Goal: Navigation & Orientation: Understand site structure

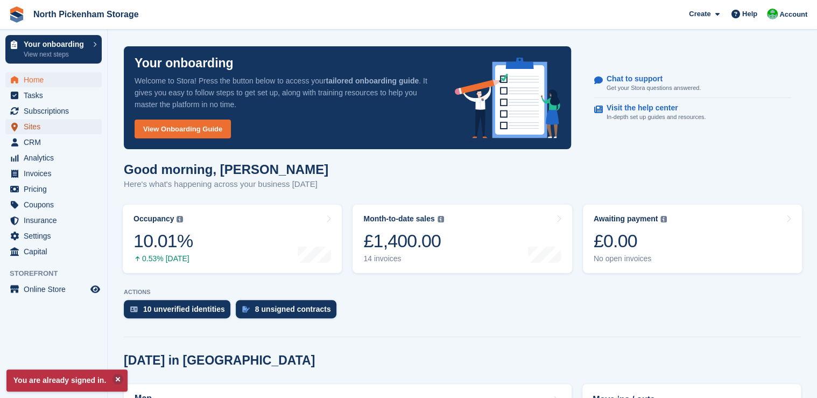
click at [33, 128] on span "Sites" at bounding box center [56, 126] width 65 height 15
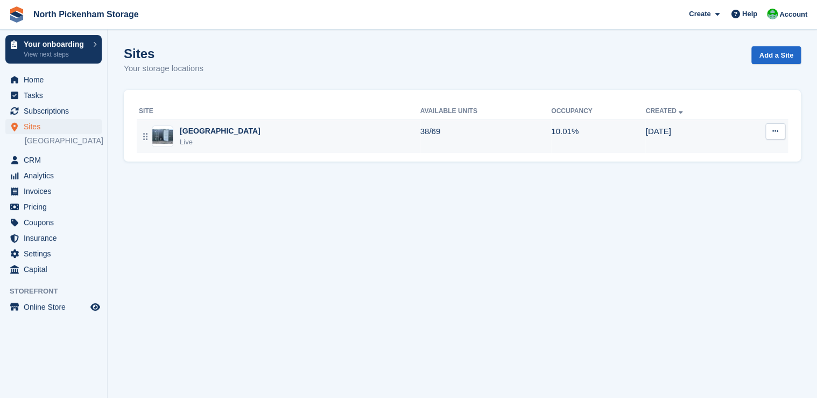
click at [193, 137] on div "Live" at bounding box center [220, 142] width 81 height 11
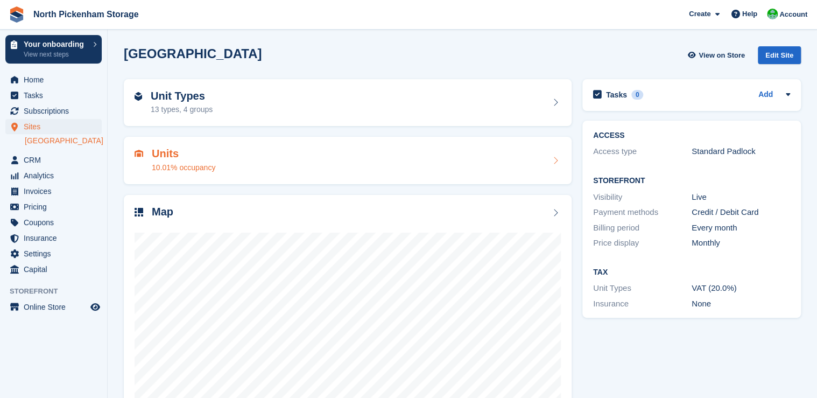
click at [200, 149] on h2 "Units" at bounding box center [183, 153] width 63 height 12
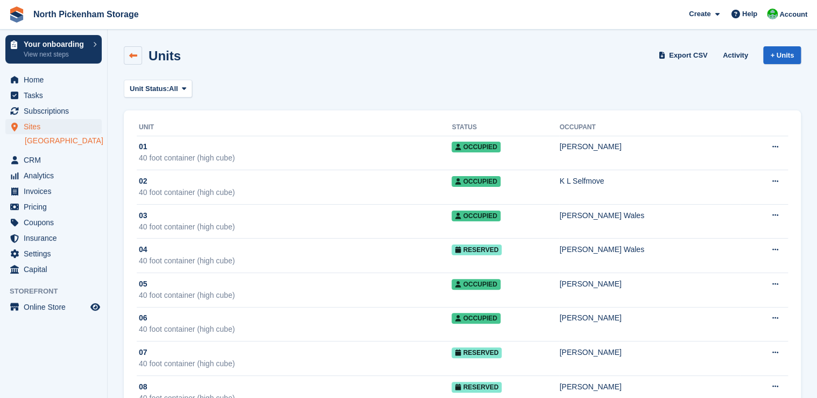
click at [133, 60] on link at bounding box center [133, 55] width 18 height 18
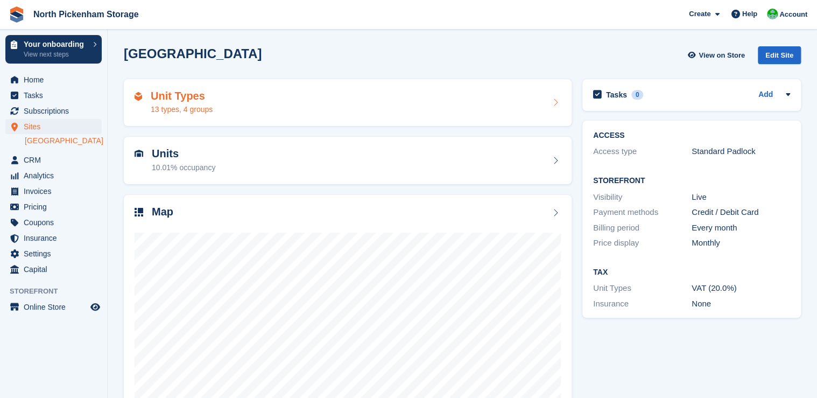
click at [258, 98] on div "Unit Types 13 types, 4 groups" at bounding box center [348, 103] width 426 height 26
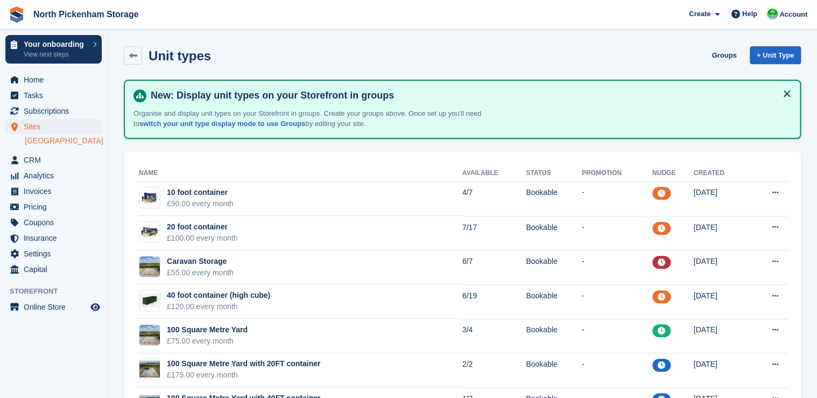
scroll to position [251, 0]
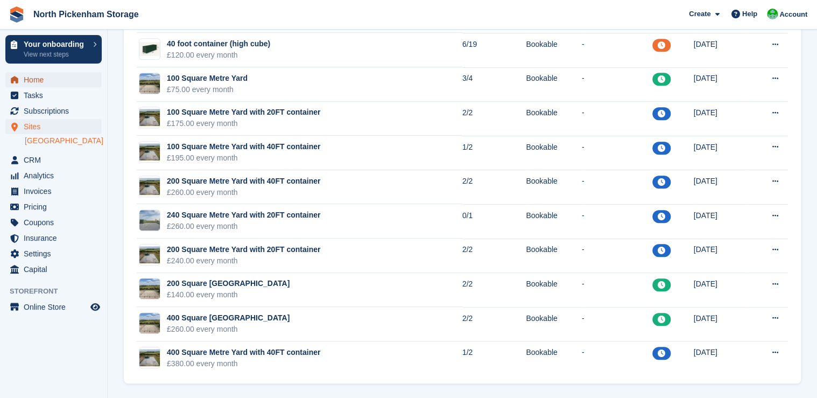
click at [34, 82] on span "Home" at bounding box center [56, 79] width 65 height 15
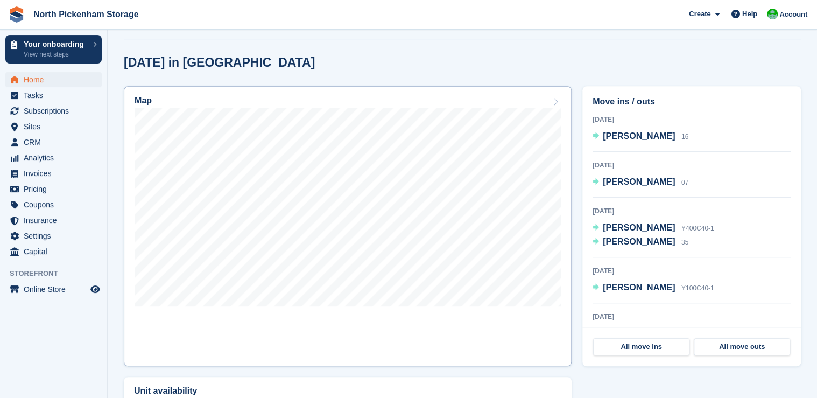
scroll to position [396, 0]
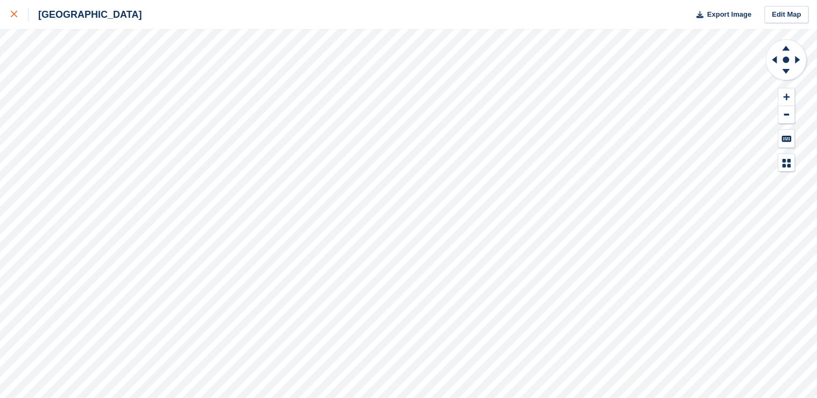
click at [13, 15] on icon at bounding box center [14, 14] width 6 height 6
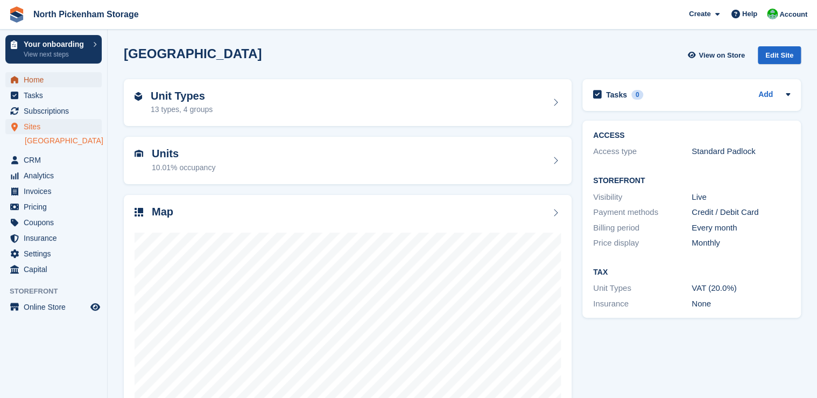
click at [42, 80] on span "Home" at bounding box center [56, 79] width 65 height 15
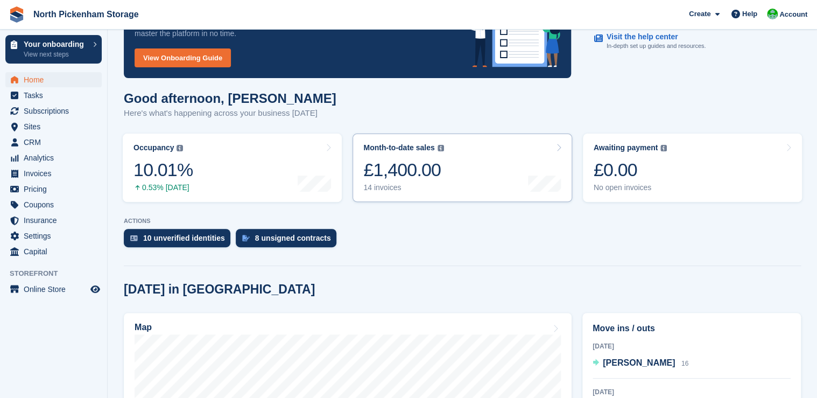
scroll to position [71, 0]
click at [407, 179] on div "£1,400.00" at bounding box center [403, 170] width 80 height 22
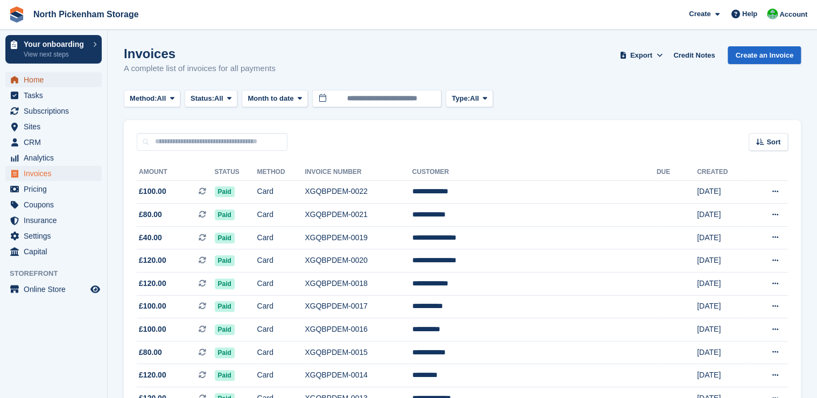
click at [53, 84] on span "Home" at bounding box center [56, 79] width 65 height 15
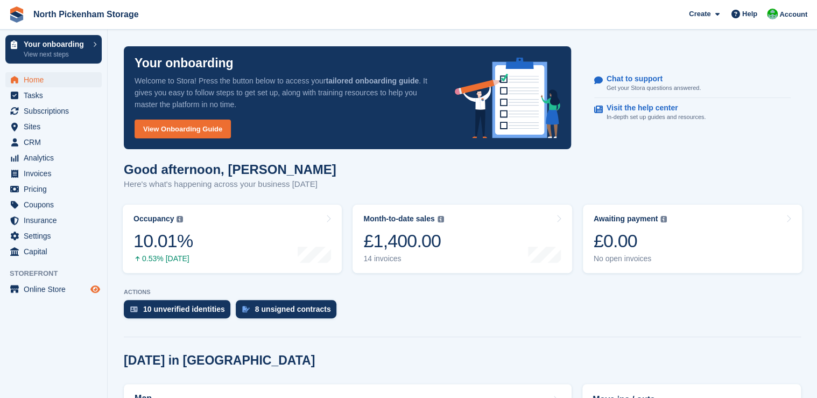
click at [95, 290] on icon "Preview store" at bounding box center [95, 289] width 10 height 9
